Goal: Task Accomplishment & Management: Complete application form

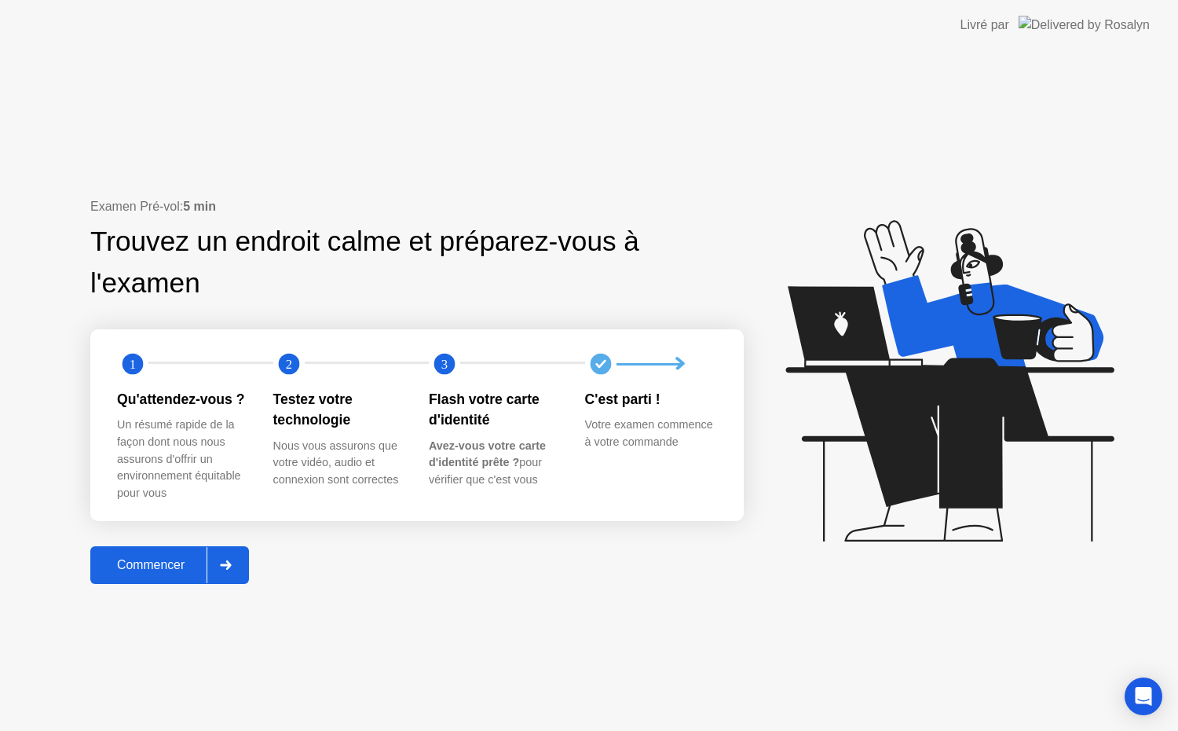
click at [159, 571] on div "Commencer" at bounding box center [151, 565] width 112 height 14
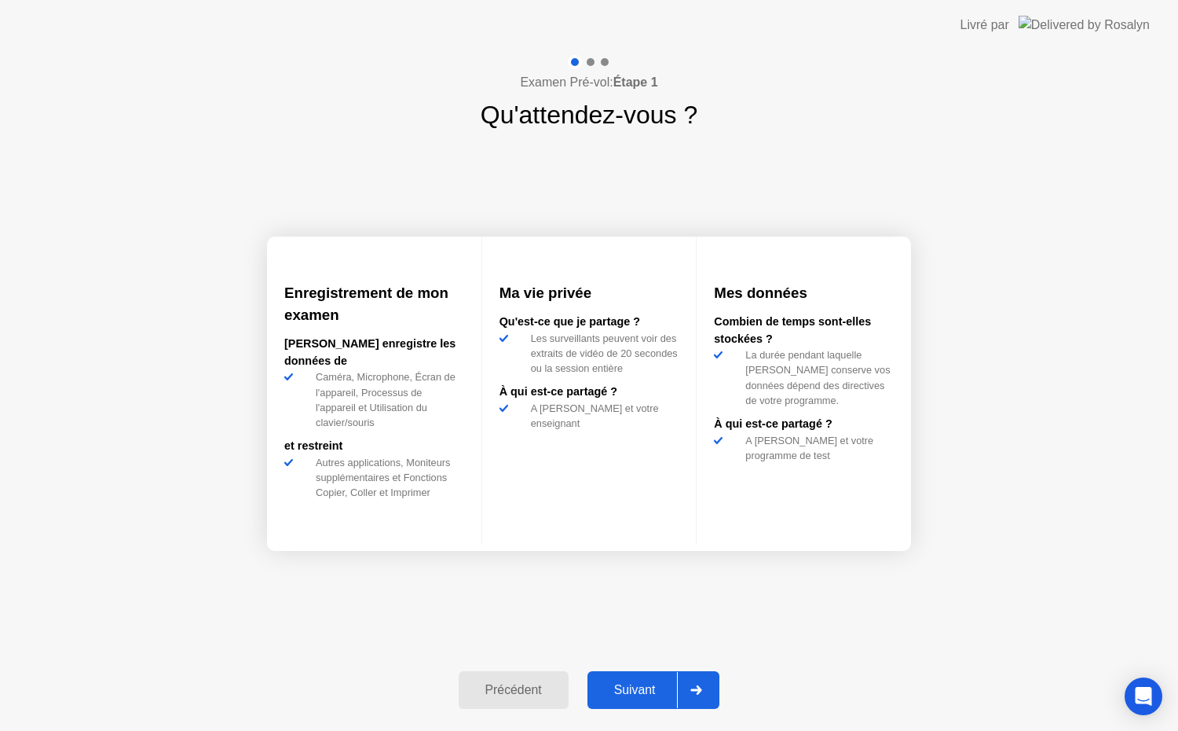
click at [631, 693] on div "Suivant" at bounding box center [635, 690] width 86 height 14
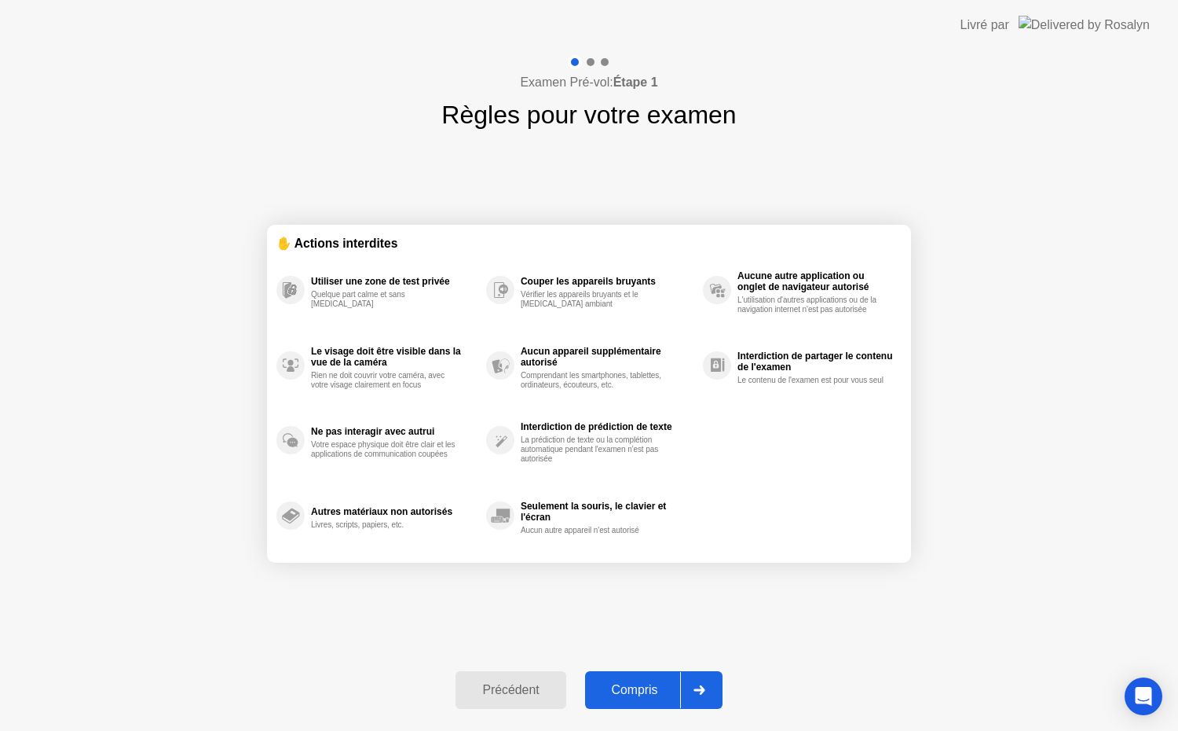
click at [631, 693] on div "Compris" at bounding box center [635, 690] width 90 height 14
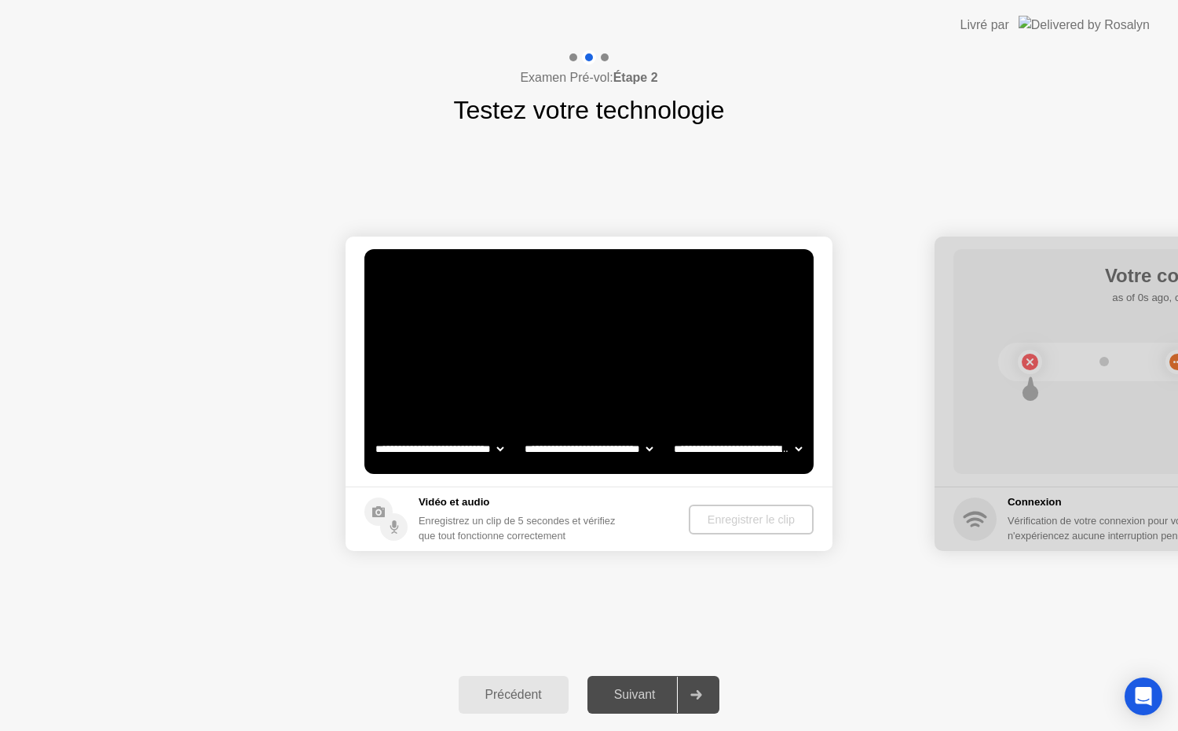
select select "**********"
select select "*******"
click at [631, 693] on div "Suivant" at bounding box center [635, 694] width 86 height 14
click at [743, 519] on div "Enregistrer le clip" at bounding box center [752, 519] width 112 height 13
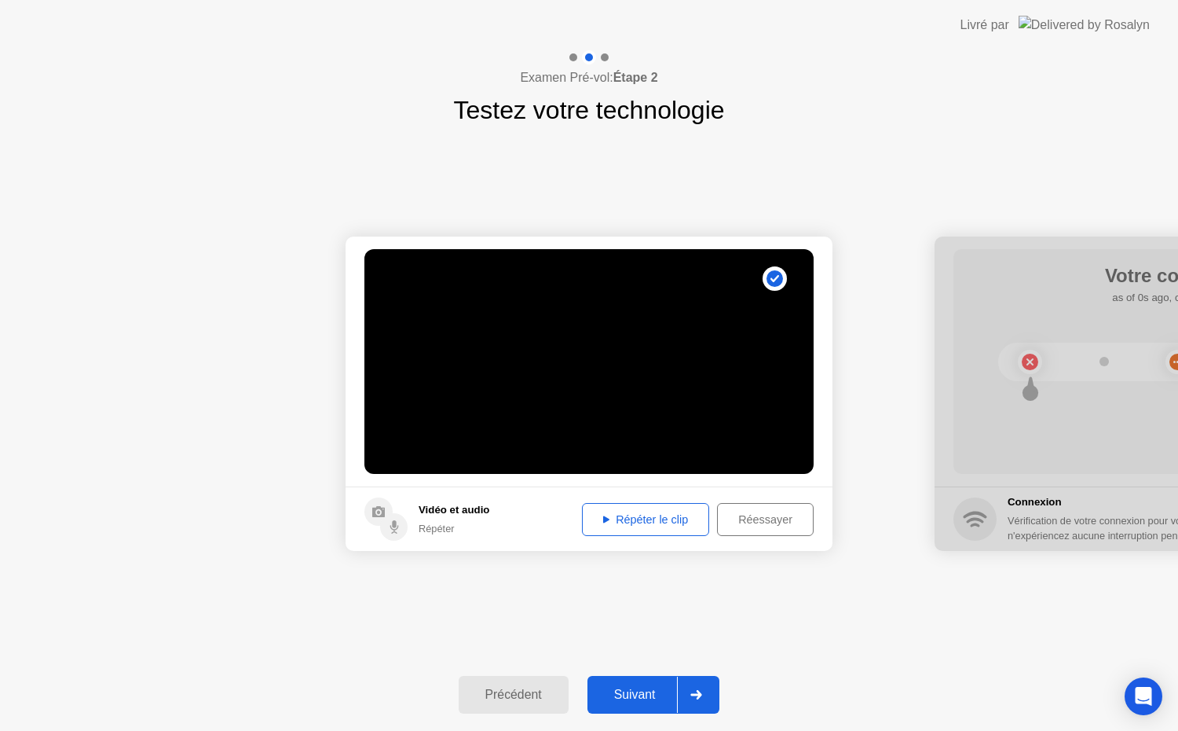
click at [610, 690] on div "Suivant" at bounding box center [635, 694] width 86 height 14
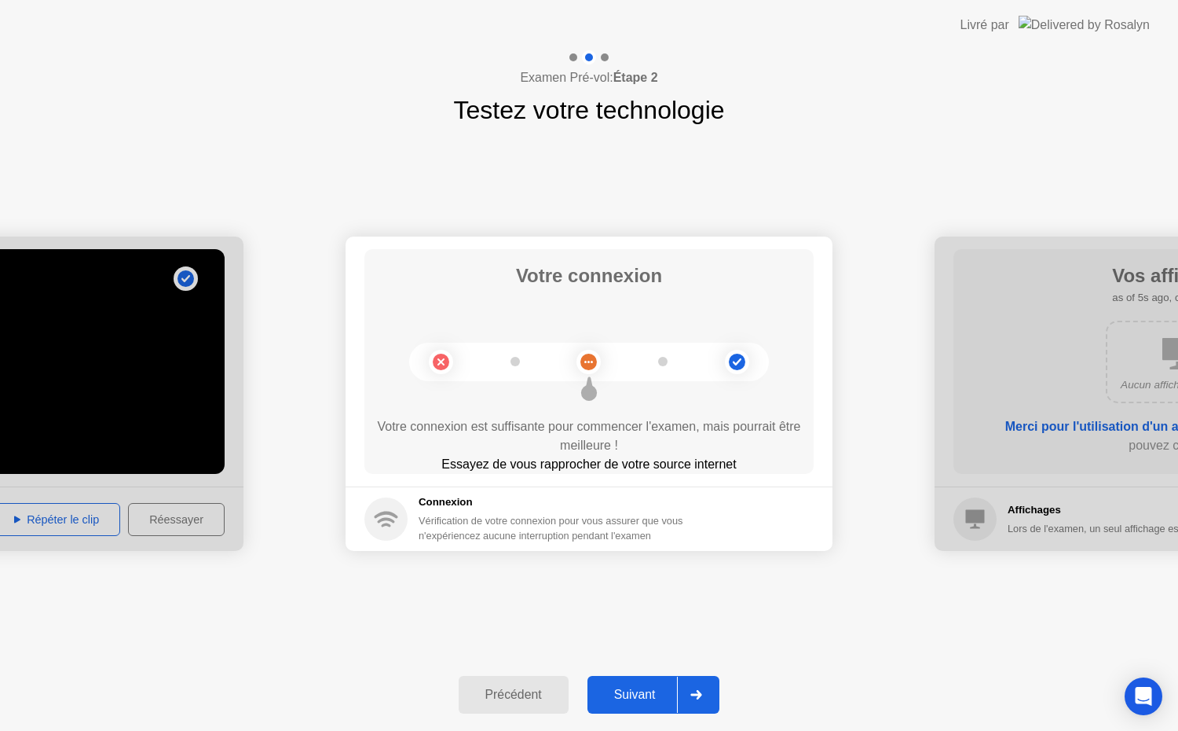
click at [649, 690] on div "Suivant" at bounding box center [635, 694] width 86 height 14
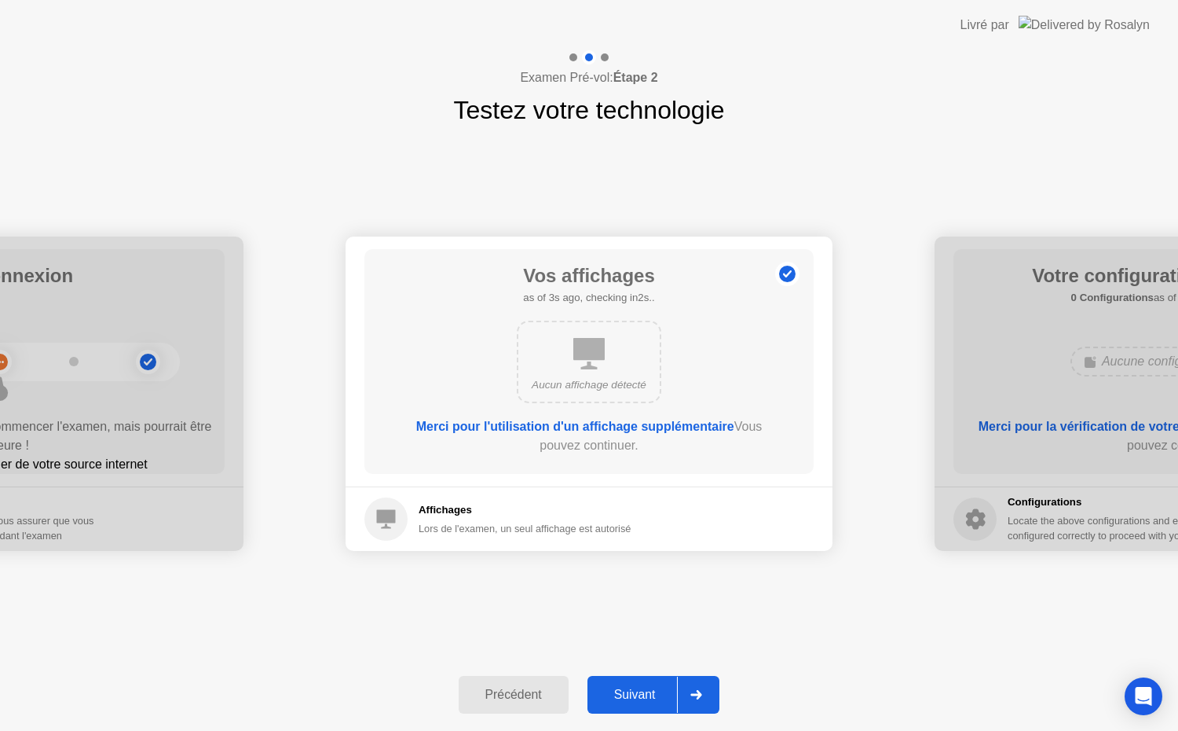
click at [640, 689] on div "Suivant" at bounding box center [635, 694] width 86 height 14
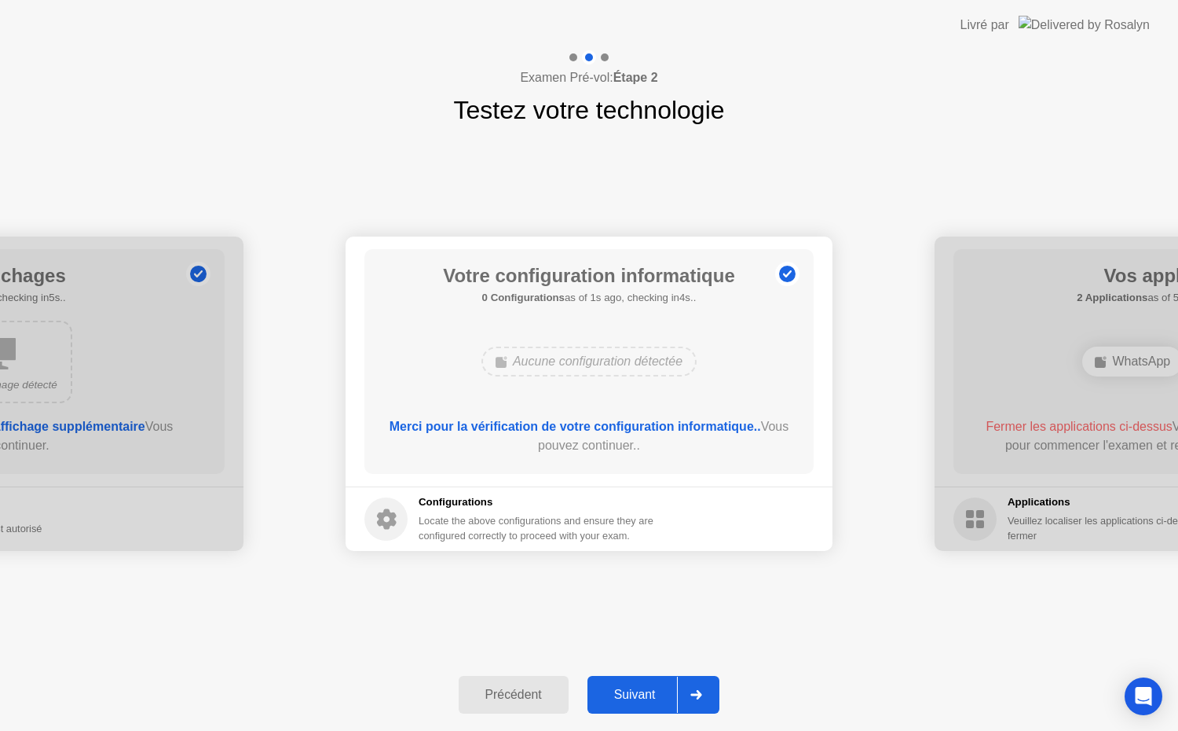
click at [640, 689] on div "Suivant" at bounding box center [635, 694] width 86 height 14
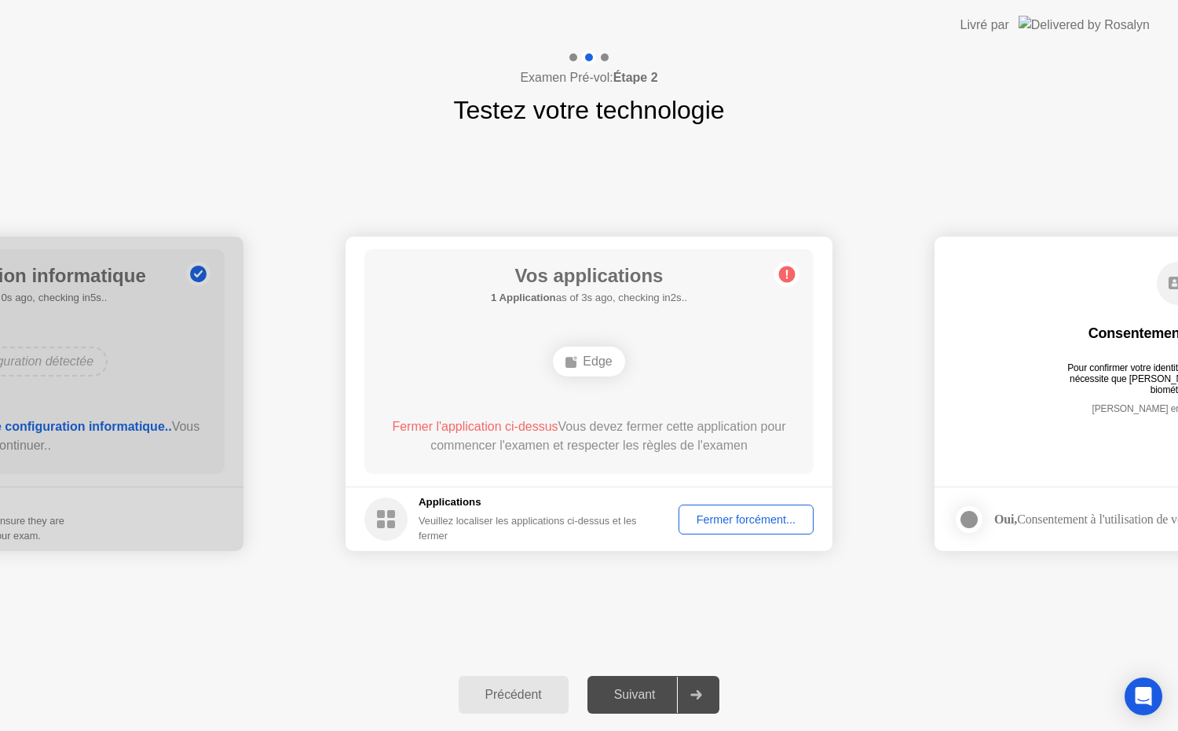
click at [698, 520] on div "Fermer forcément..." at bounding box center [746, 519] width 124 height 13
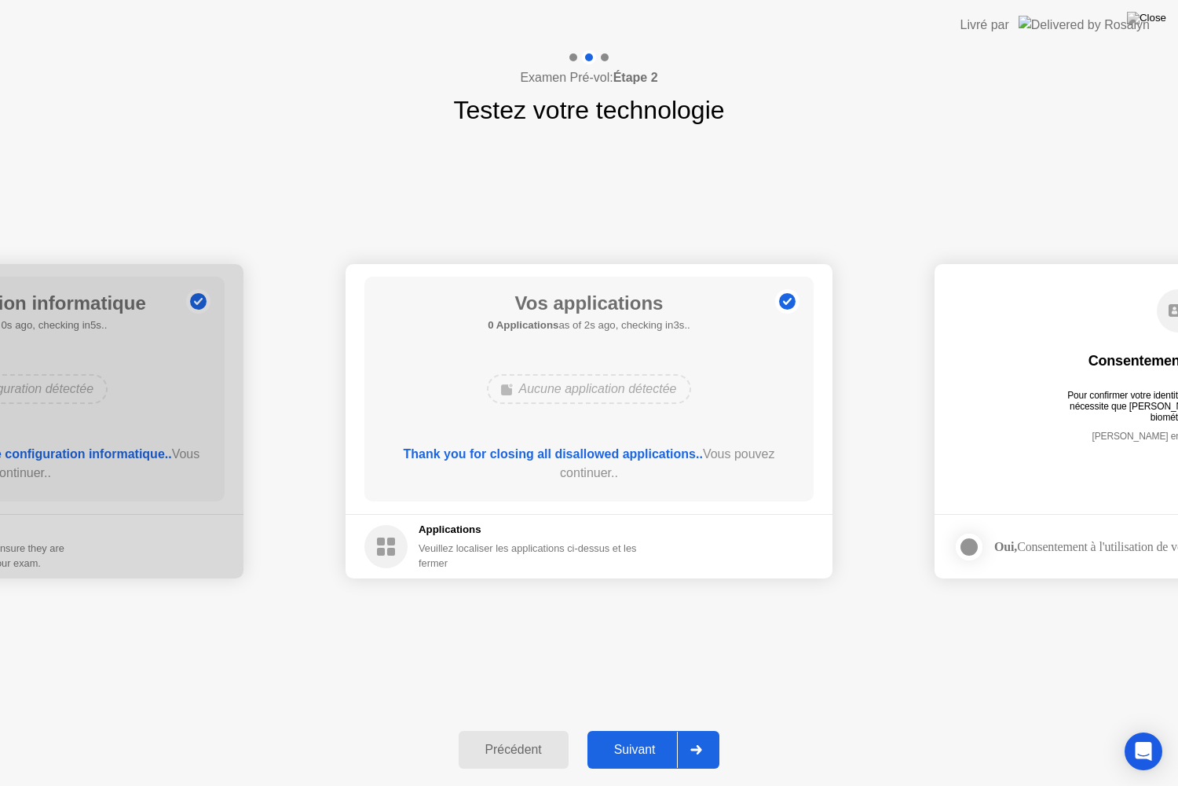
click at [650, 730] on div "Suivant" at bounding box center [635, 749] width 86 height 14
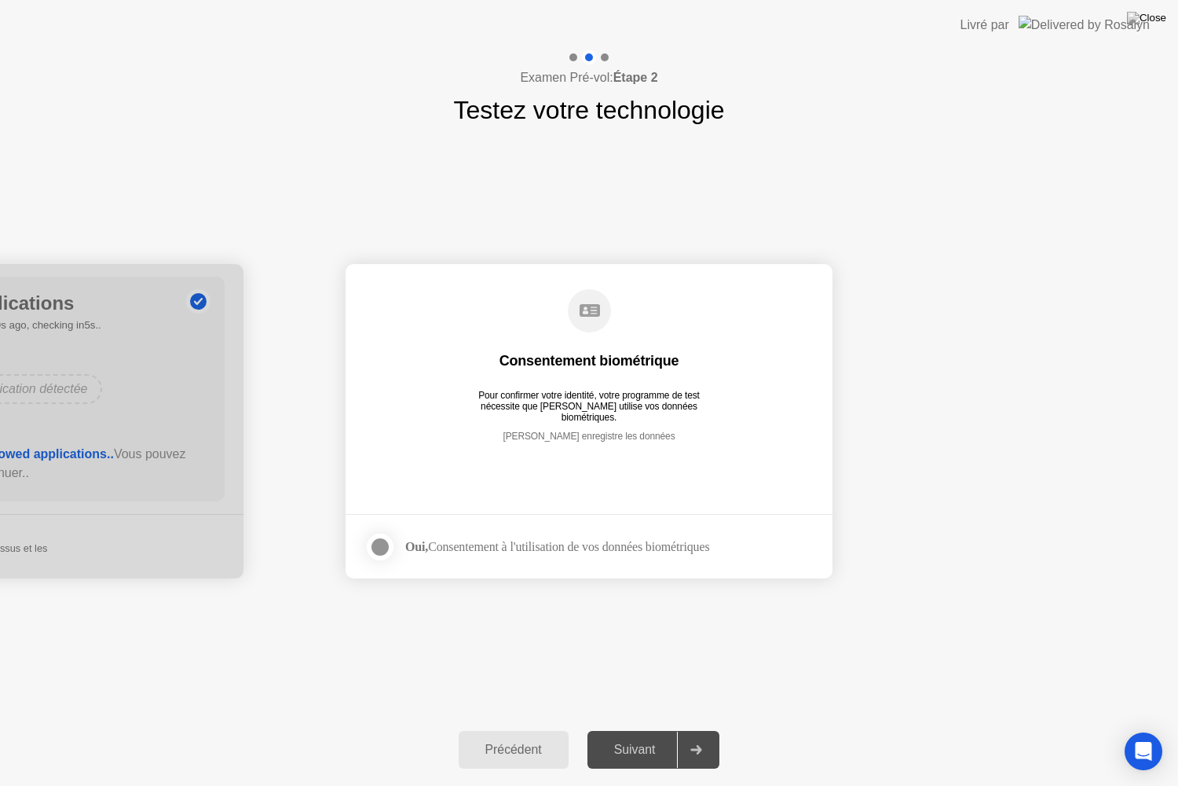
click at [374, 555] on div at bounding box center [380, 546] width 19 height 19
click at [661, 730] on button "Suivant" at bounding box center [654, 750] width 133 height 38
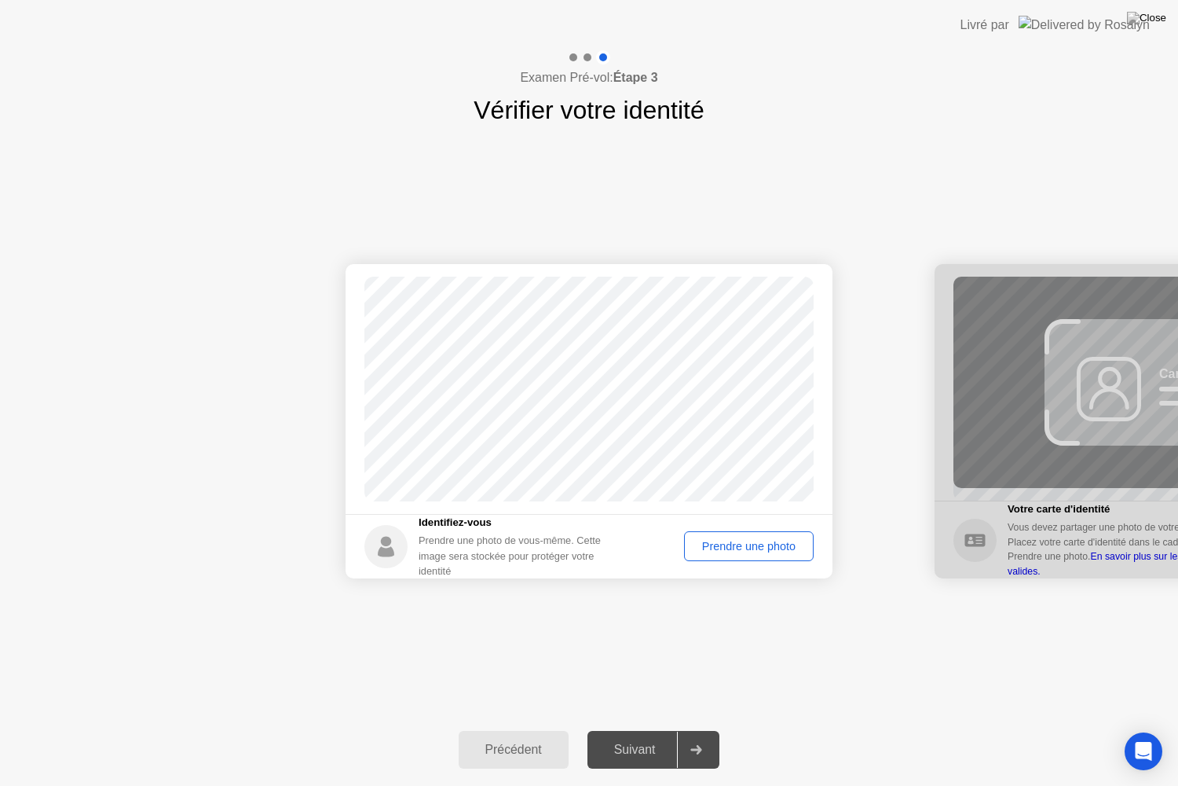
click at [712, 552] on div "Prendre une photo" at bounding box center [749, 546] width 119 height 13
click at [631, 730] on div "Suivant" at bounding box center [635, 749] width 86 height 14
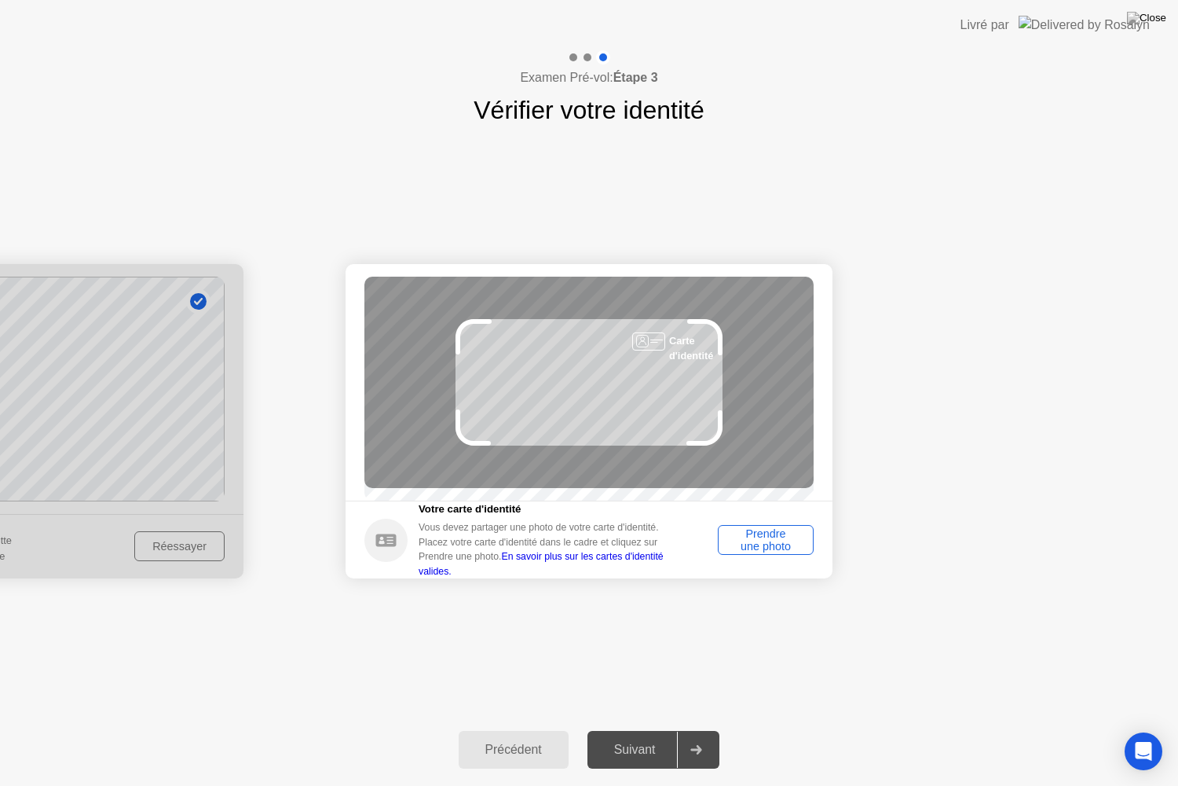
click at [793, 552] on div "Prendre une photo" at bounding box center [765, 539] width 85 height 25
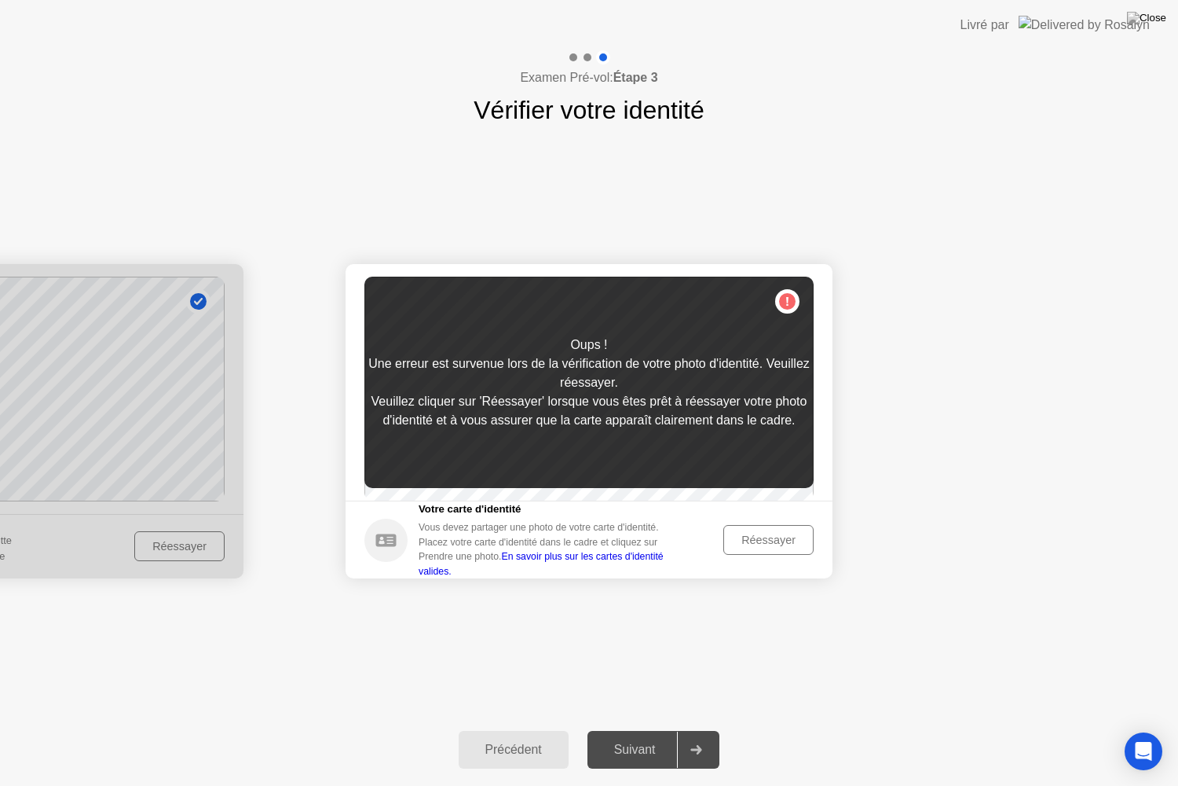
click at [783, 542] on div "Réessayer" at bounding box center [768, 539] width 79 height 13
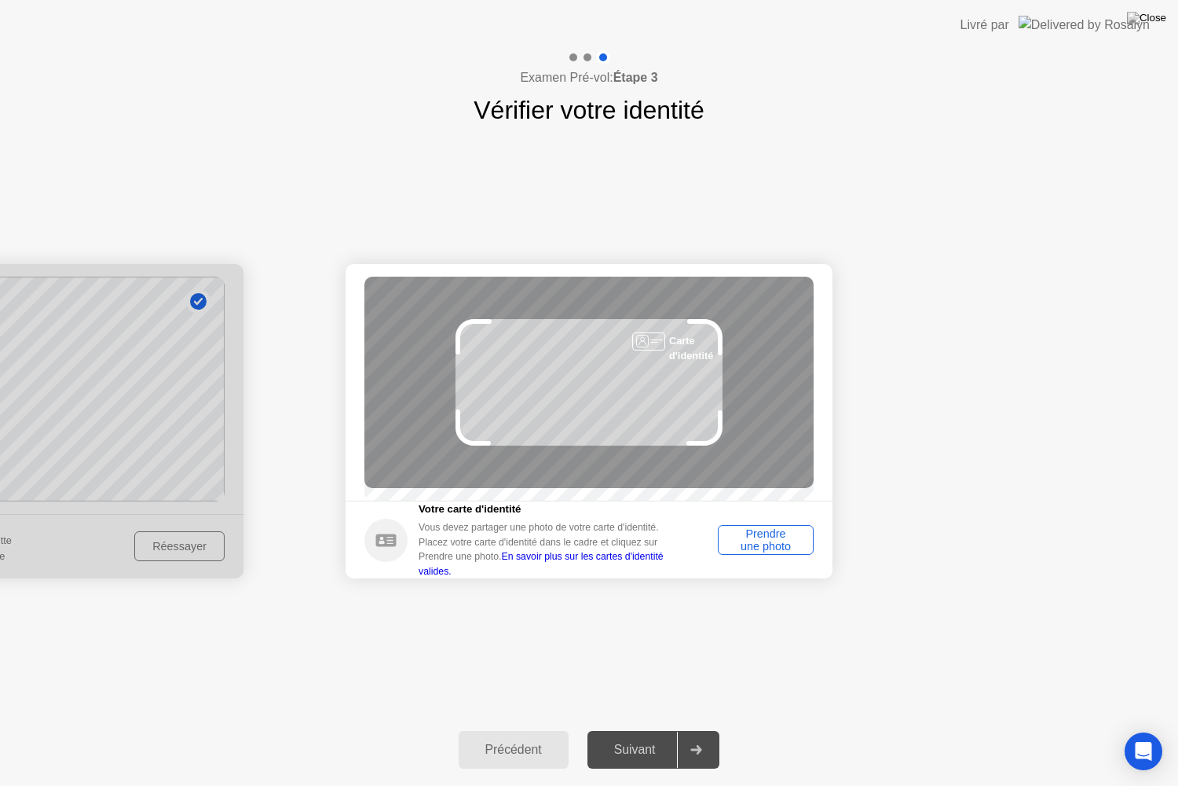
click at [783, 542] on div "Prendre une photo" at bounding box center [765, 539] width 85 height 25
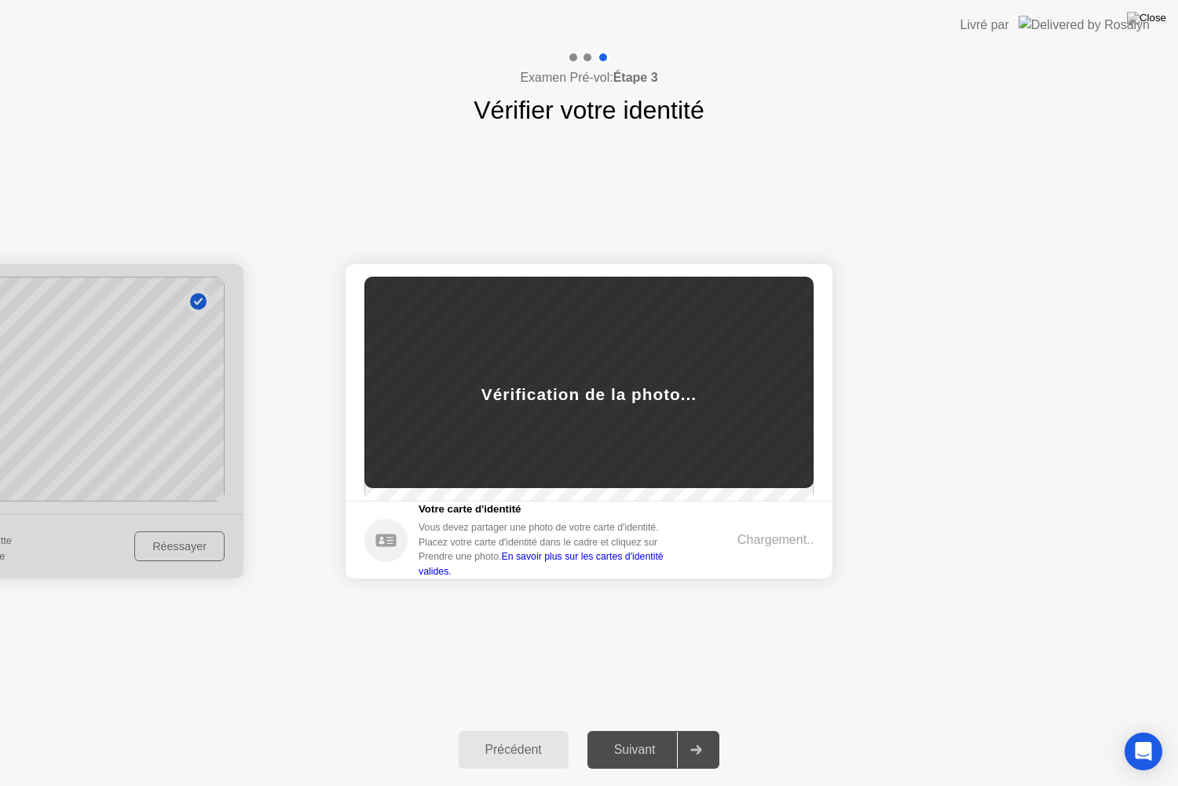
click at [783, 542] on div "Chargement.." at bounding box center [776, 539] width 76 height 19
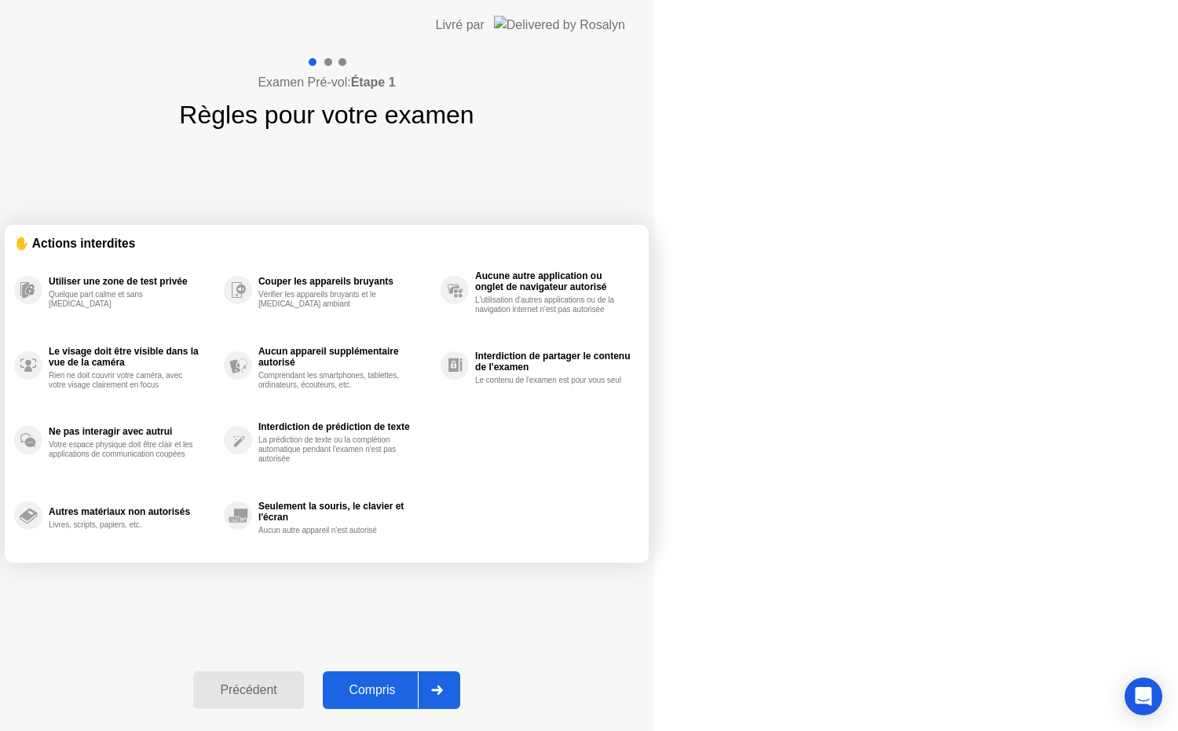
click at [418, 695] on div "Compris" at bounding box center [373, 690] width 90 height 14
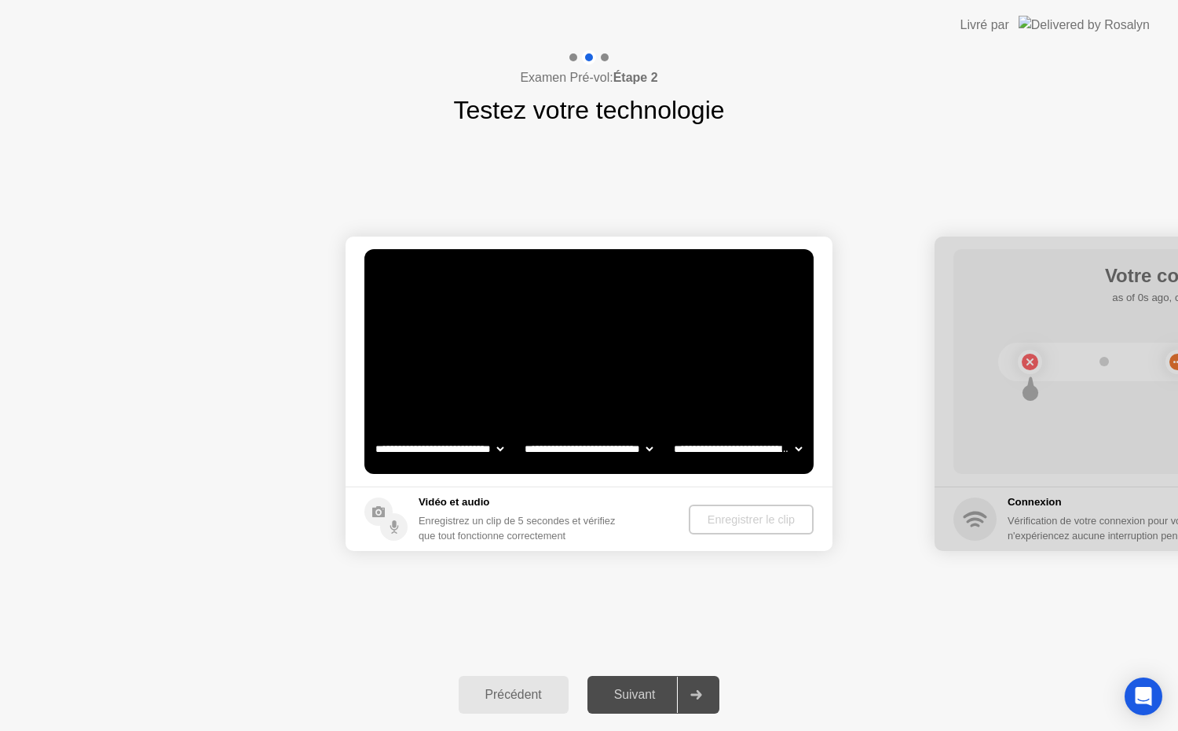
select select "**********"
select select "*******"
click at [746, 503] on footer "[PERSON_NAME] et audio Enregistrez un clip de 5 secondes et vérifiez que tout f…" at bounding box center [589, 518] width 487 height 64
click at [583, 451] on select "**********" at bounding box center [589, 448] width 134 height 31
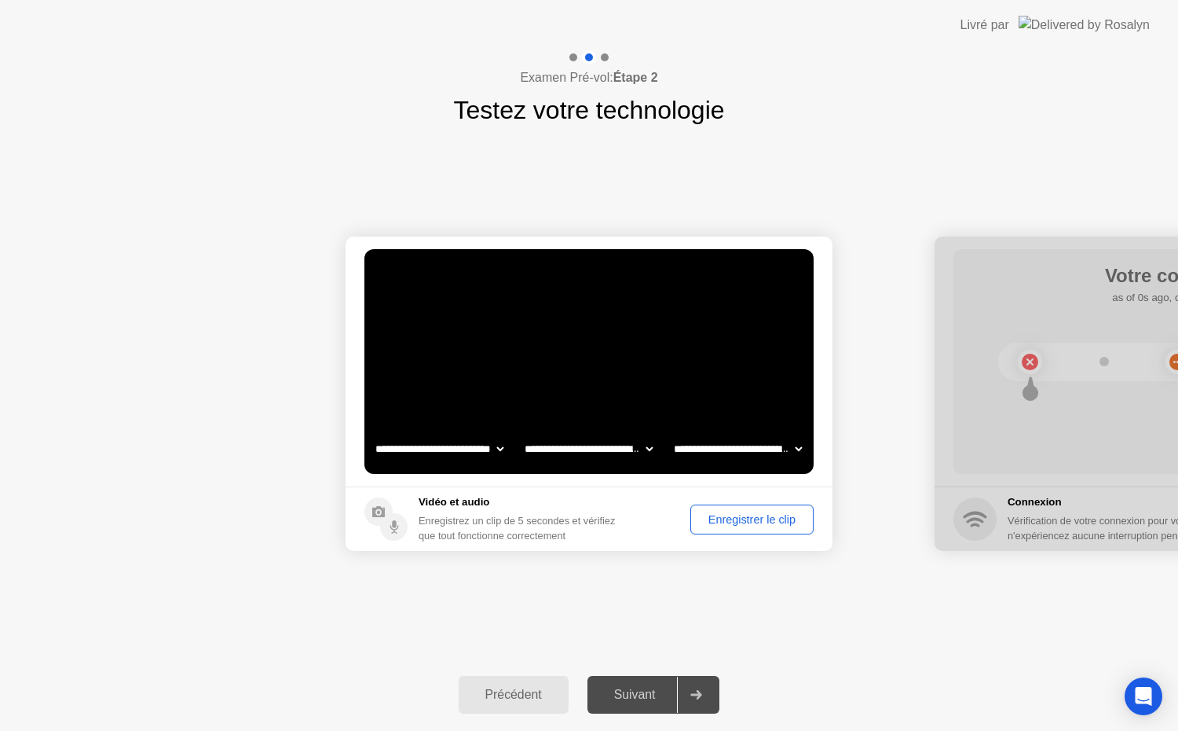
click at [774, 518] on div "Enregistrer le clip" at bounding box center [752, 519] width 112 height 13
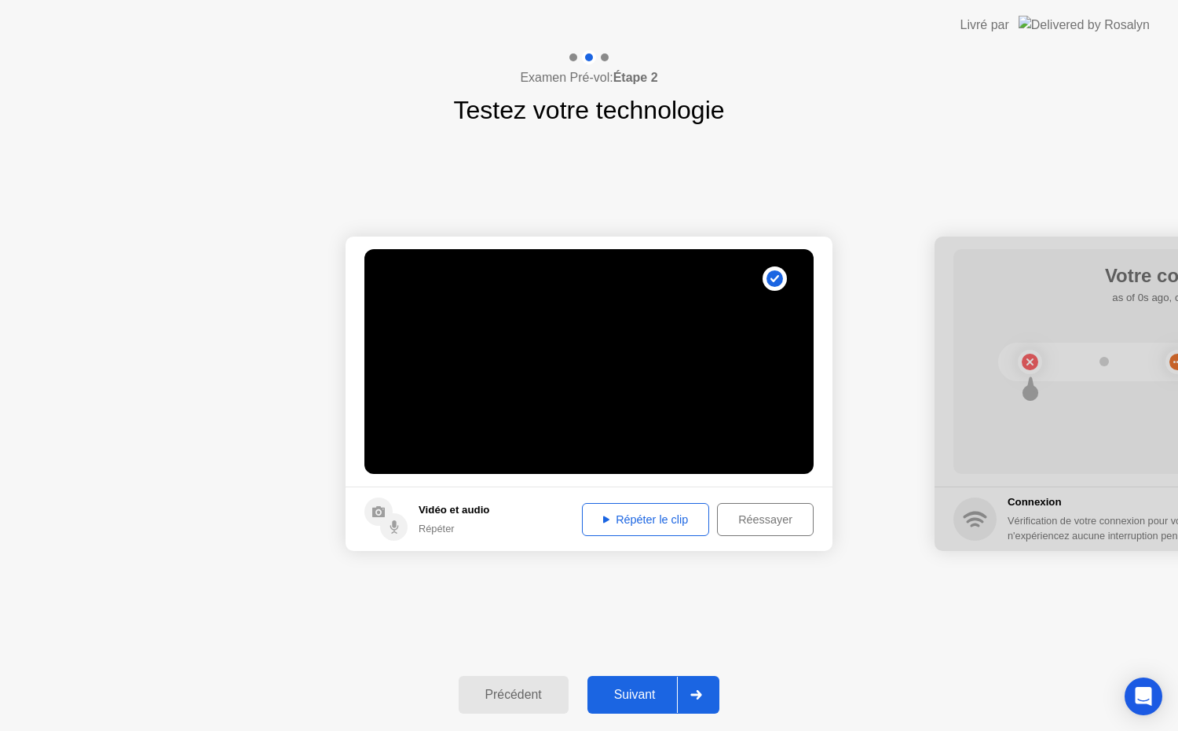
click at [621, 715] on div "Précédent Suivant" at bounding box center [589, 694] width 1178 height 72
click at [623, 705] on button "Suivant" at bounding box center [654, 695] width 133 height 38
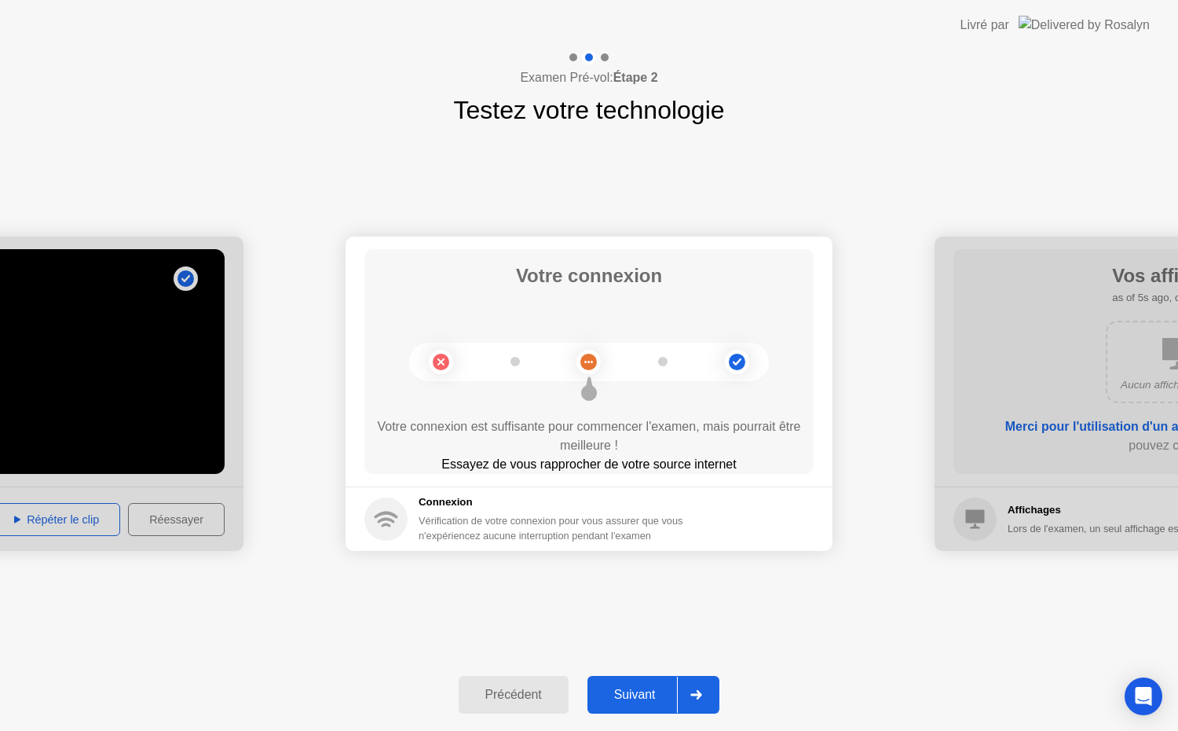
click at [641, 668] on div "Précédent Suivant" at bounding box center [589, 694] width 1178 height 72
click at [632, 684] on button "Suivant" at bounding box center [654, 695] width 133 height 38
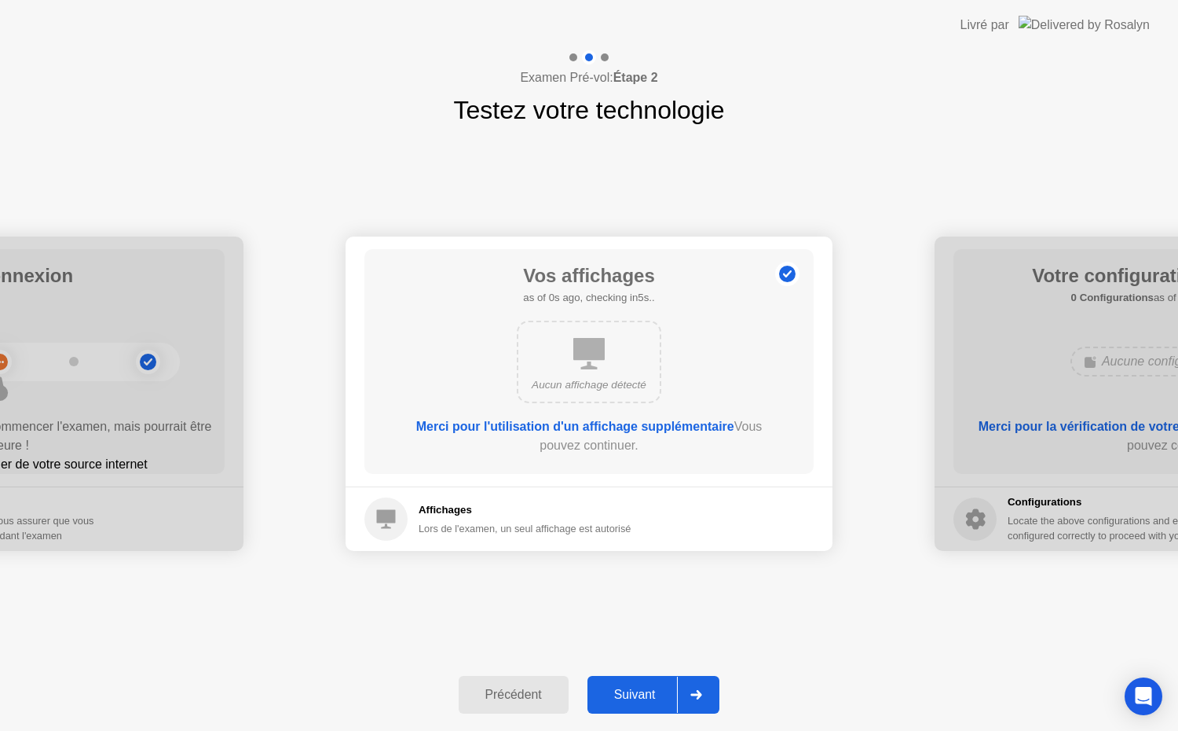
click at [632, 684] on button "Suivant" at bounding box center [654, 695] width 133 height 38
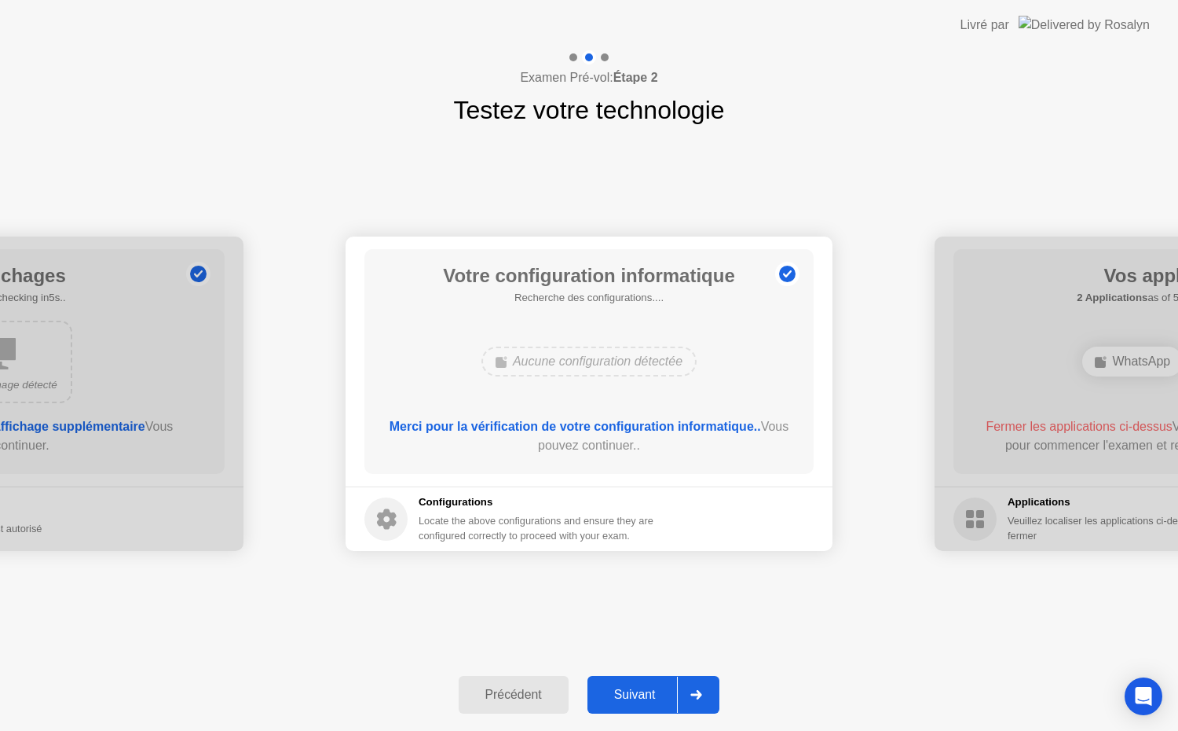
click at [632, 684] on button "Suivant" at bounding box center [654, 695] width 133 height 38
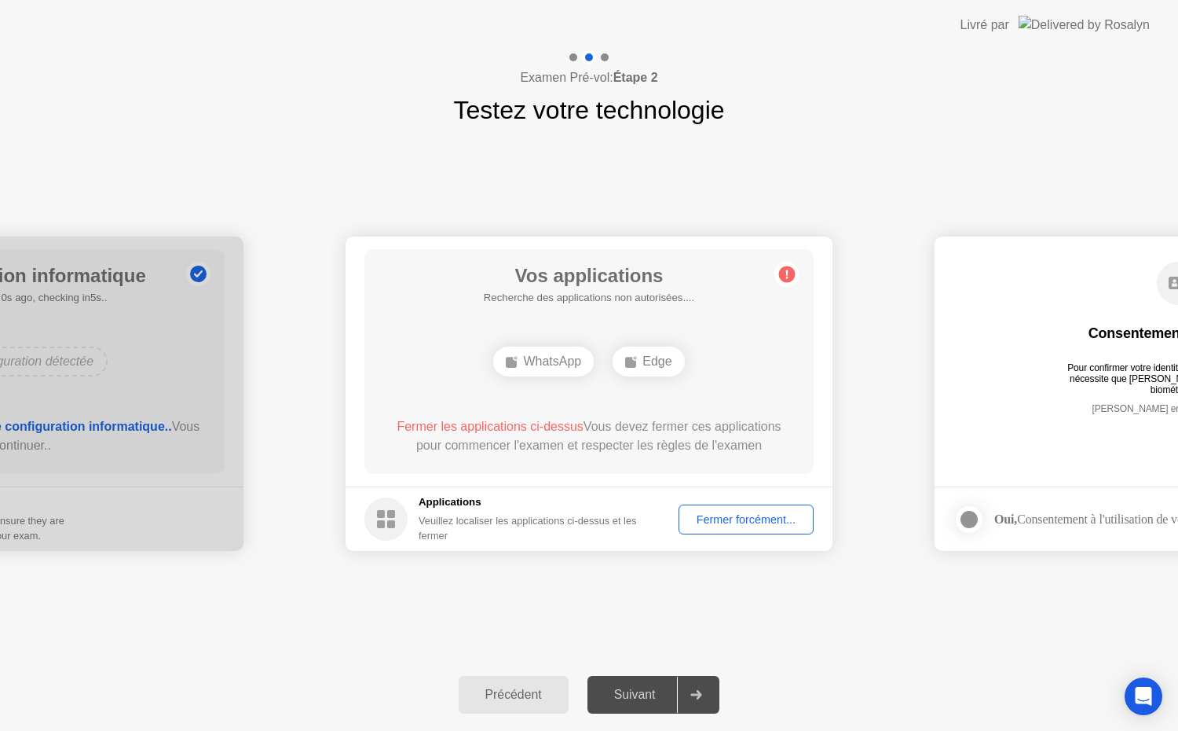
click at [732, 513] on div "Fermer forcément..." at bounding box center [746, 519] width 124 height 13
click at [977, 522] on div at bounding box center [969, 519] width 19 height 19
click at [720, 521] on div "Fermer forcément..." at bounding box center [746, 519] width 124 height 13
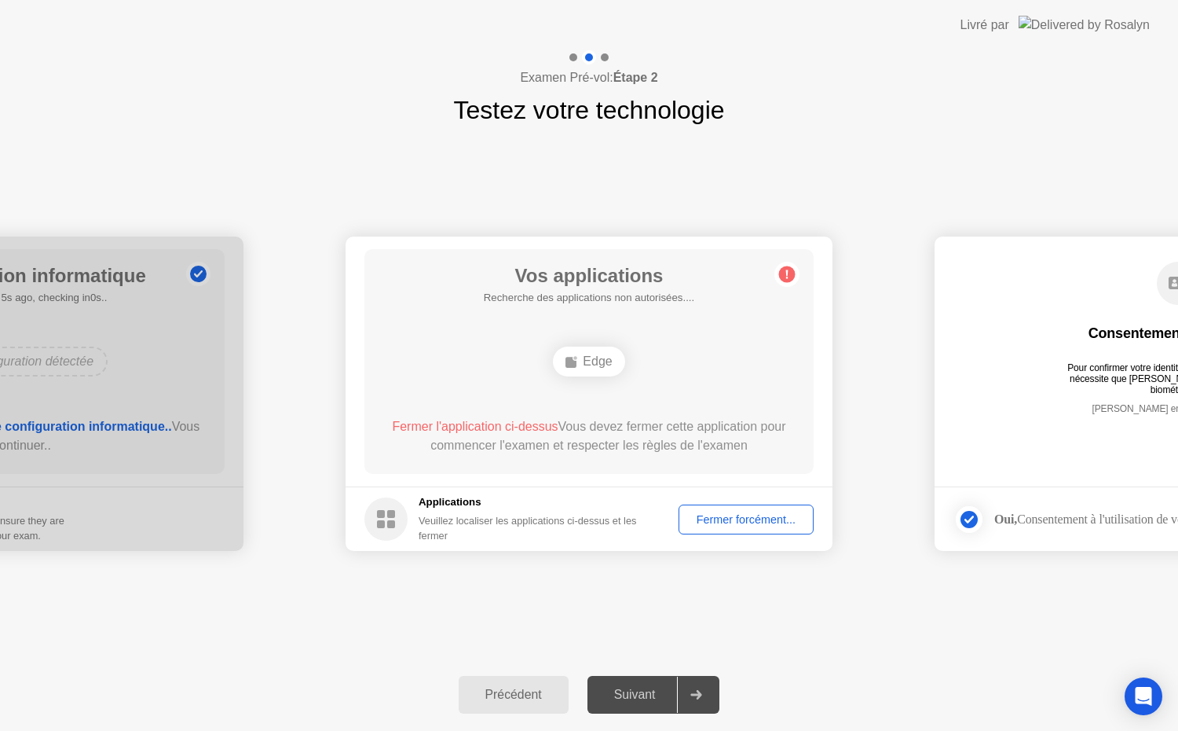
click at [723, 513] on div "Fermer forcément..." at bounding box center [746, 519] width 124 height 13
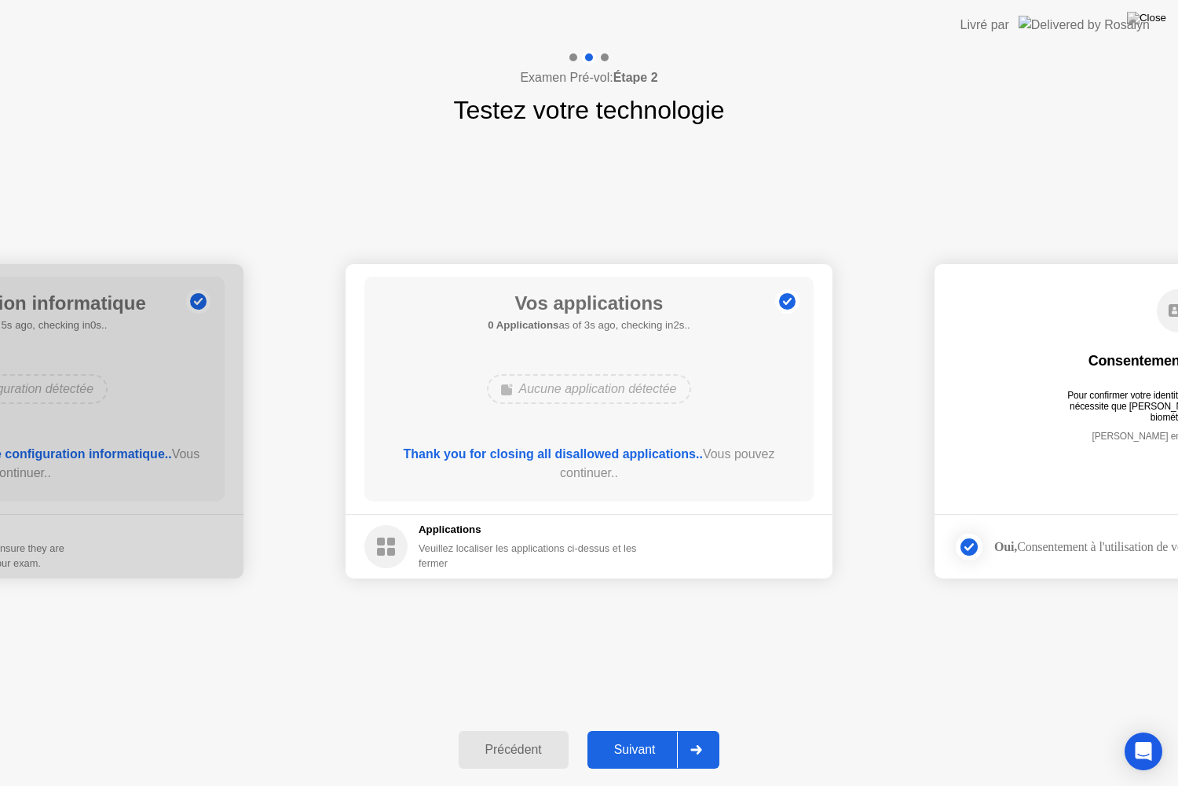
click at [606, 730] on div "Suivant" at bounding box center [635, 749] width 86 height 14
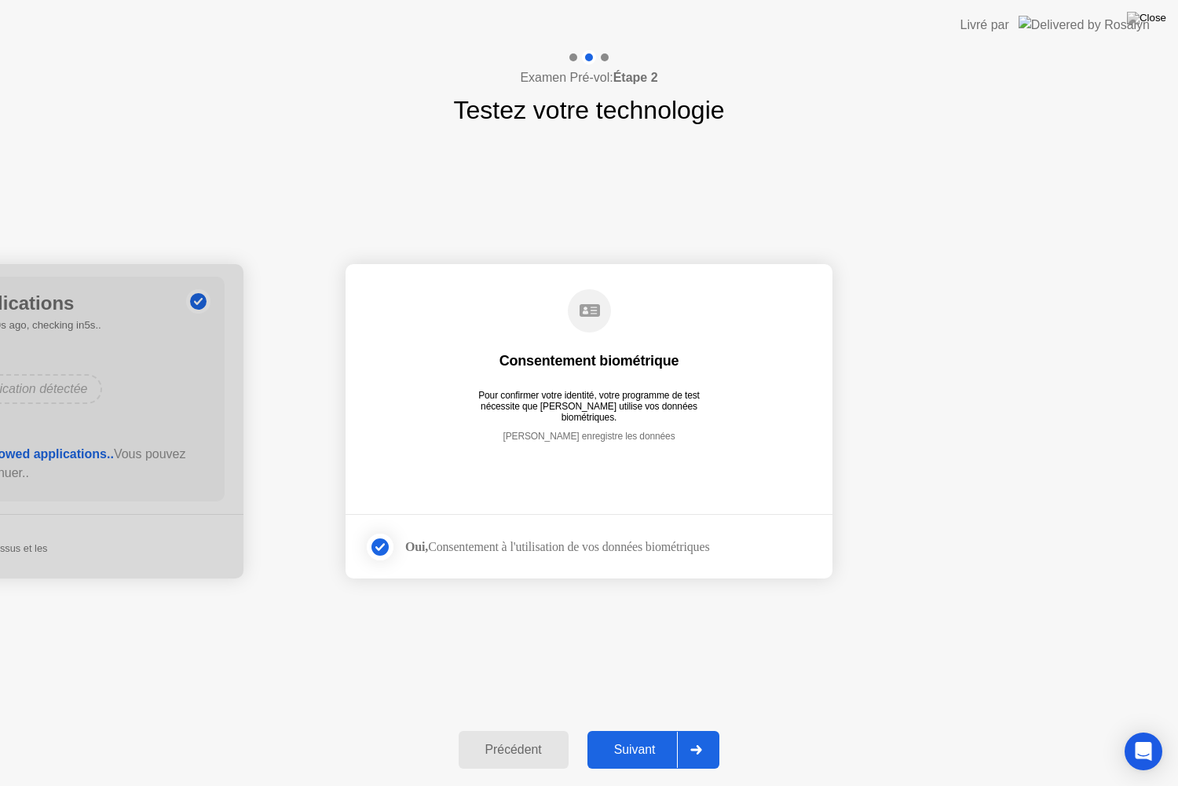
click at [606, 730] on div "Suivant" at bounding box center [635, 749] width 86 height 14
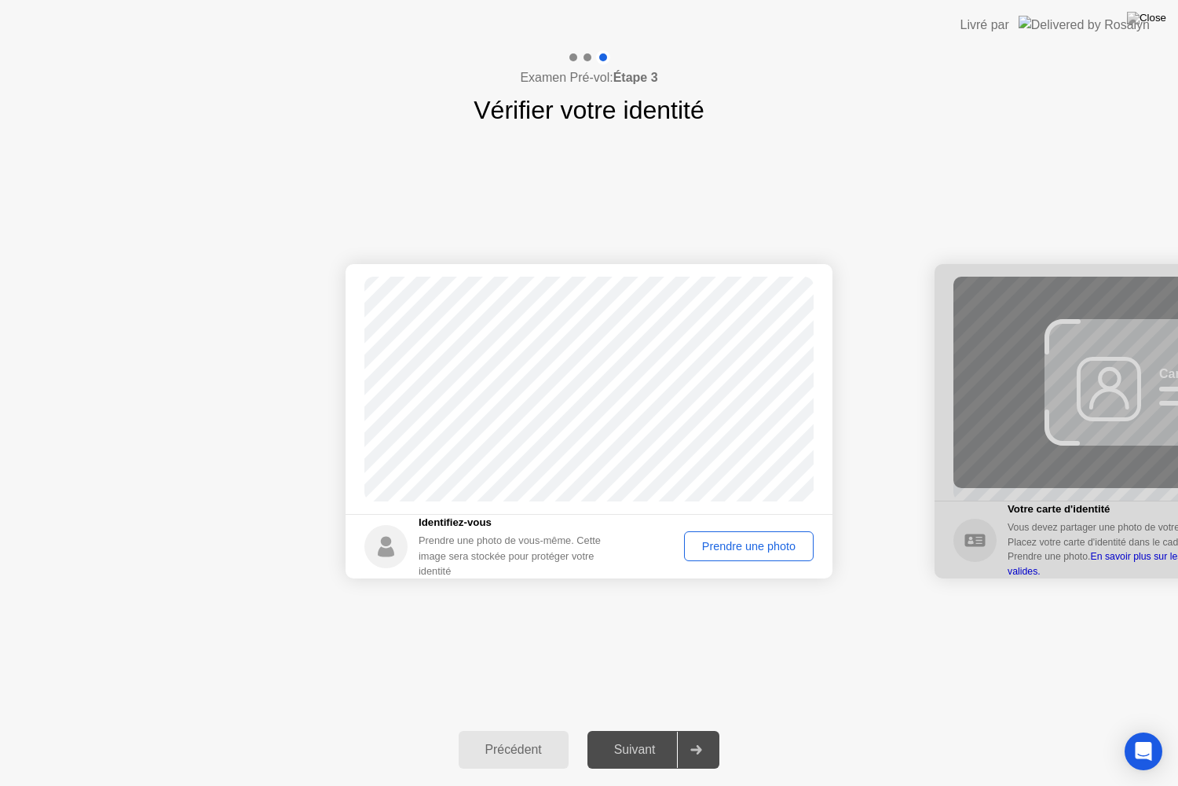
click at [706, 532] on button "Prendre une photo" at bounding box center [749, 546] width 130 height 30
click at [657, 730] on div "Suivant" at bounding box center [635, 749] width 86 height 14
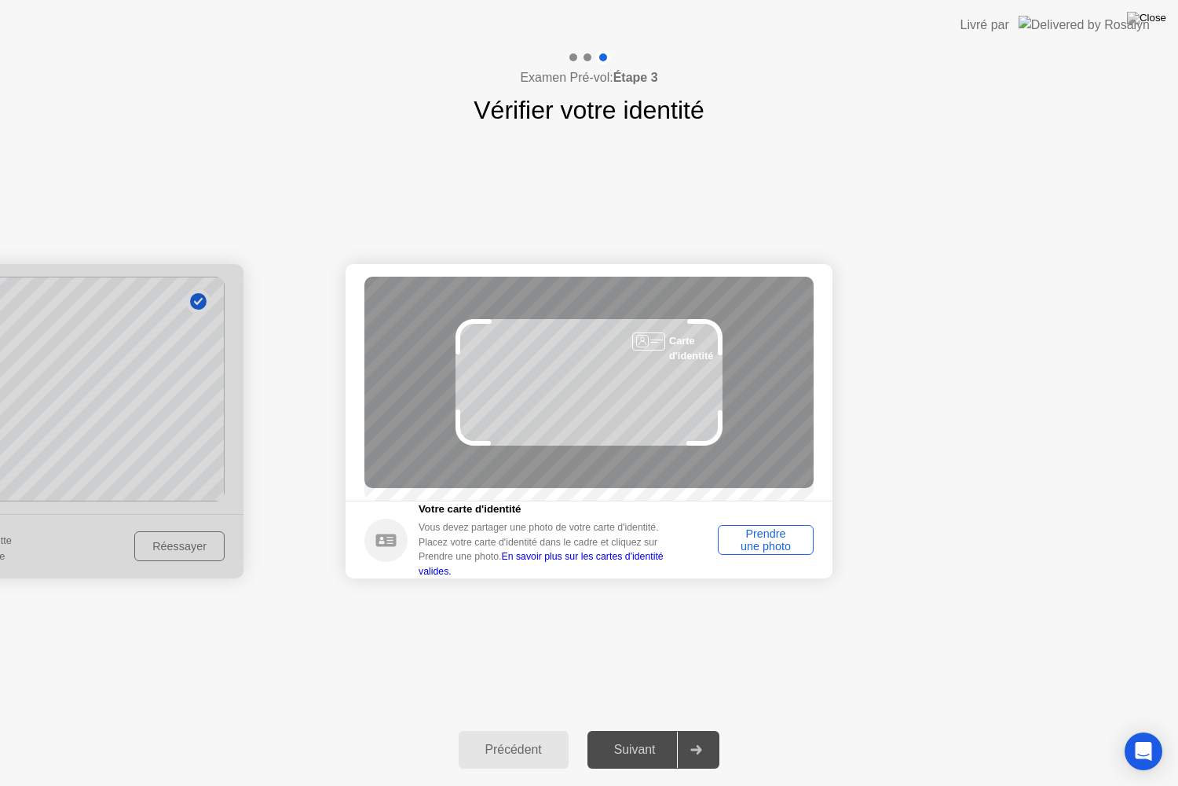
click at [767, 552] on div "Prendre une photo" at bounding box center [765, 539] width 85 height 25
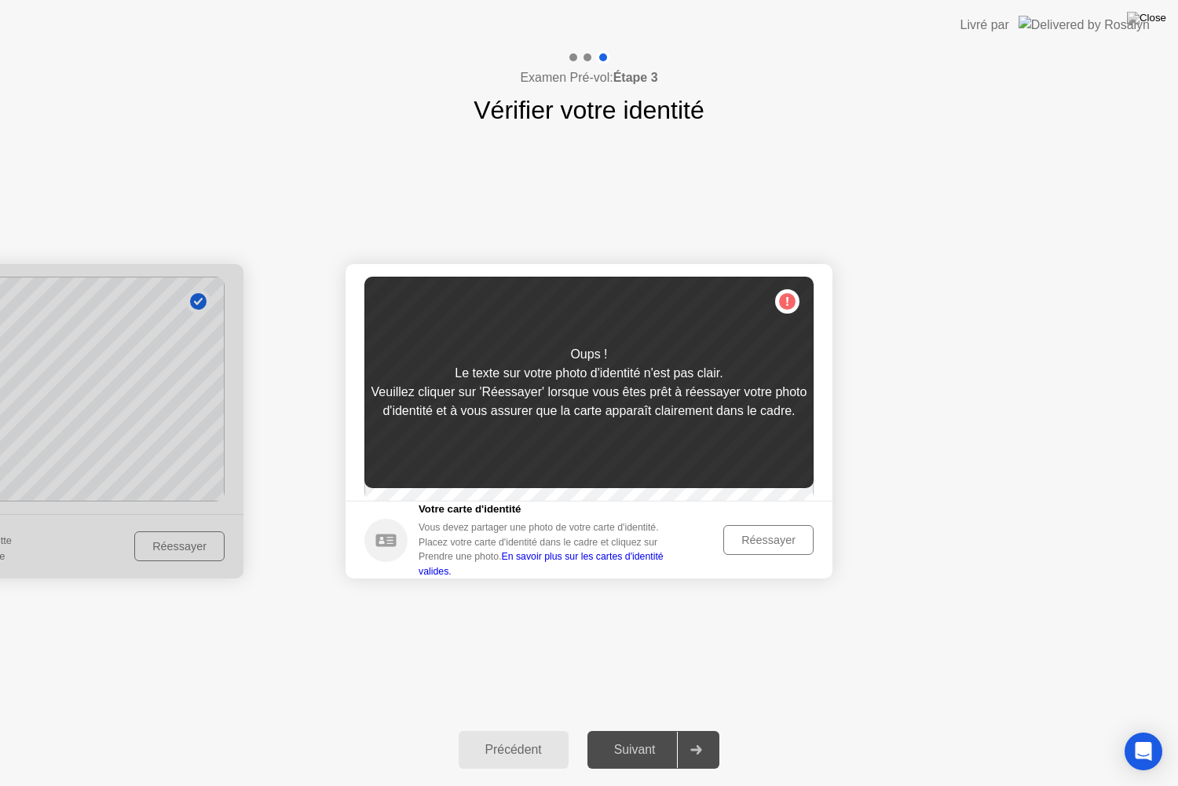
click at [764, 536] on button "Réessayer" at bounding box center [768, 540] width 90 height 30
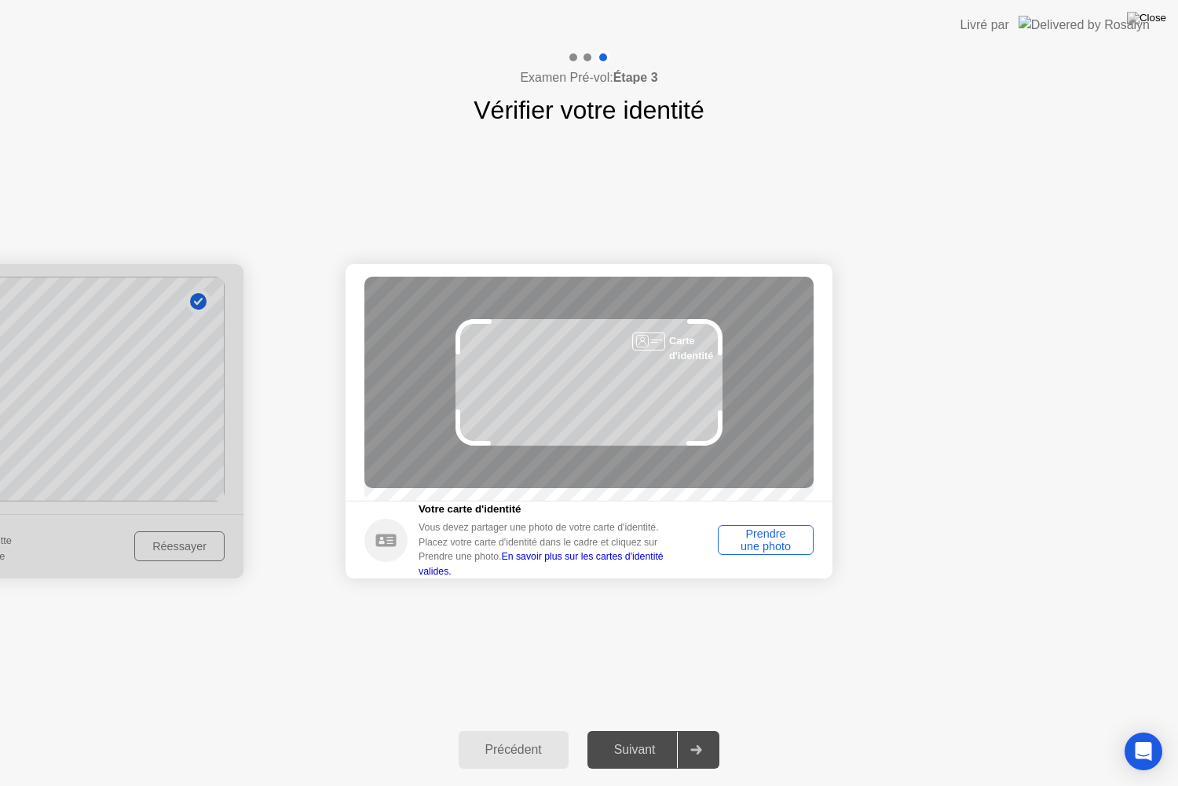
click at [748, 530] on div "Prendre une photo" at bounding box center [765, 539] width 85 height 25
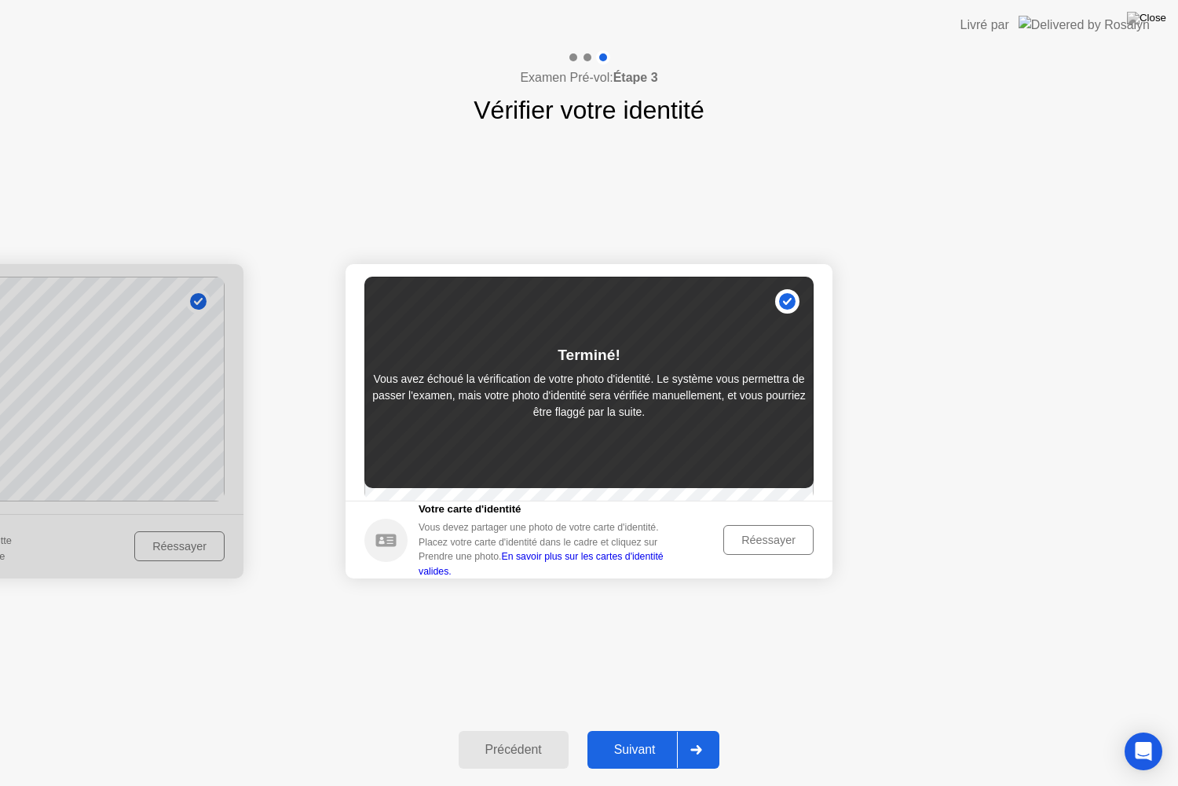
click at [624, 730] on div "Suivant" at bounding box center [635, 749] width 86 height 14
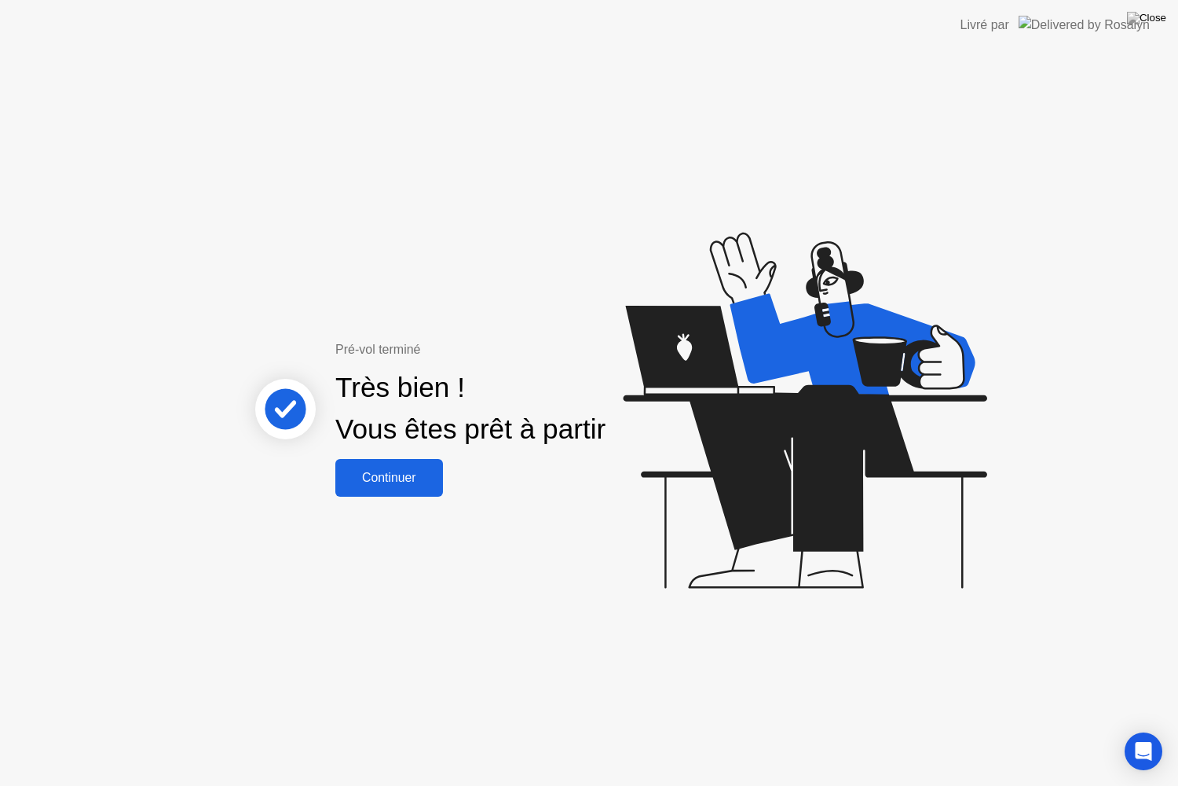
click at [394, 476] on div "Continuer" at bounding box center [389, 478] width 98 height 14
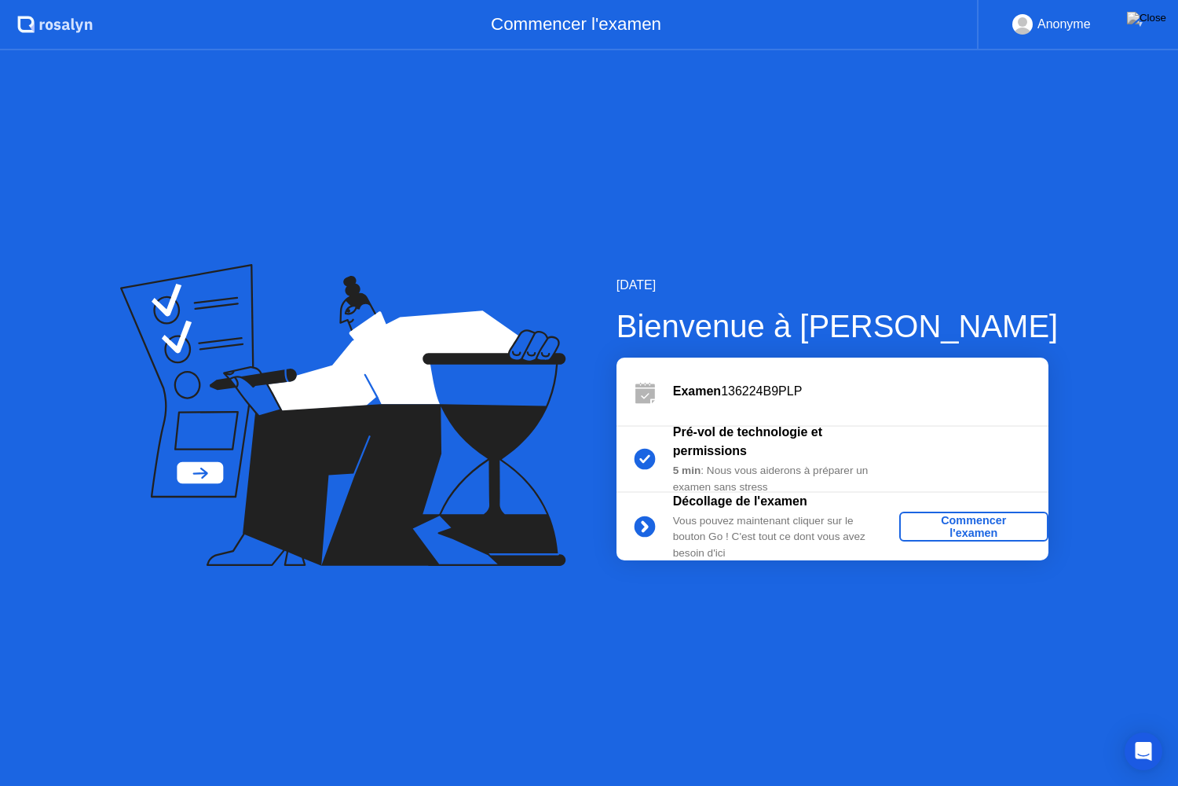
click at [925, 530] on div "Commencer l'examen" at bounding box center [974, 526] width 137 height 25
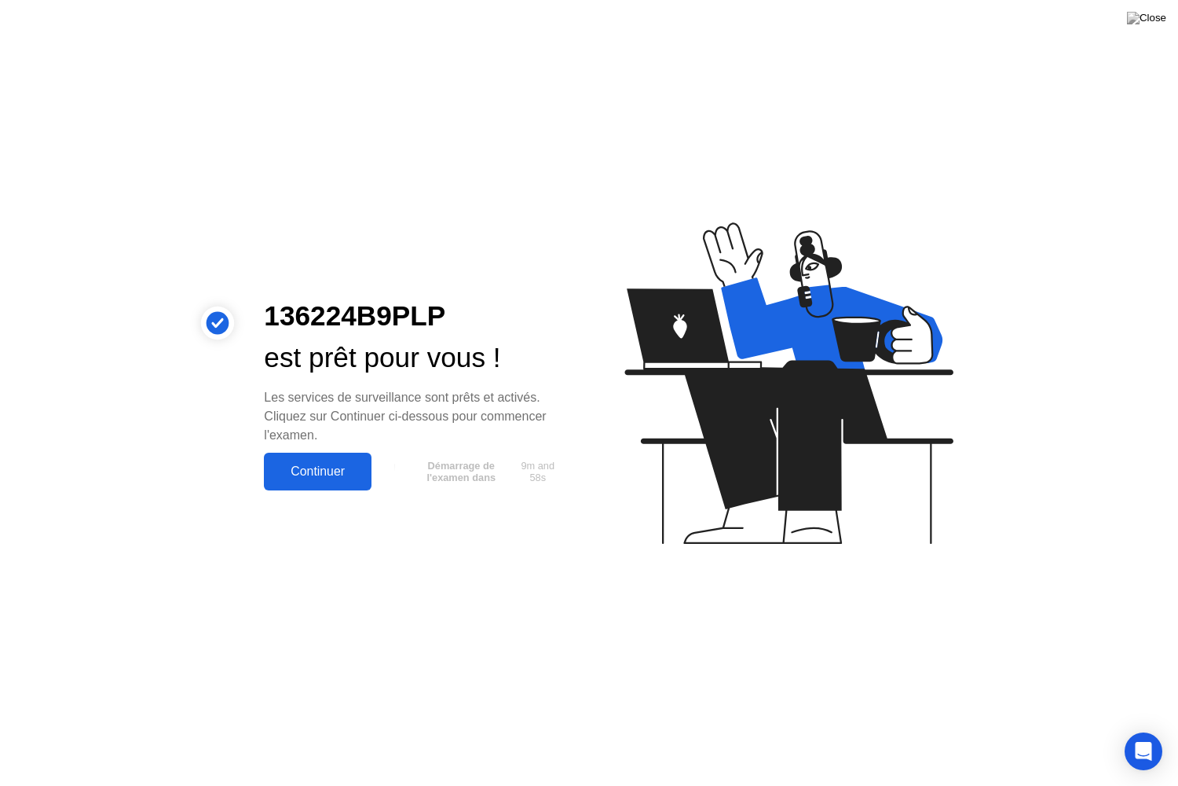
click at [321, 474] on div "Continuer" at bounding box center [318, 471] width 98 height 14
